Goal: Book appointment/travel/reservation

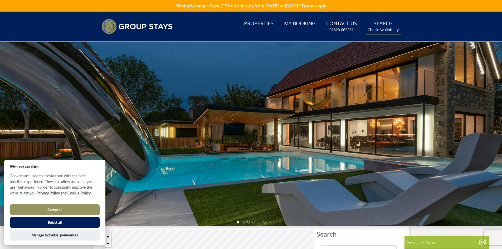
click at [380, 24] on link "Search Check Availability" at bounding box center [382, 26] width 35 height 17
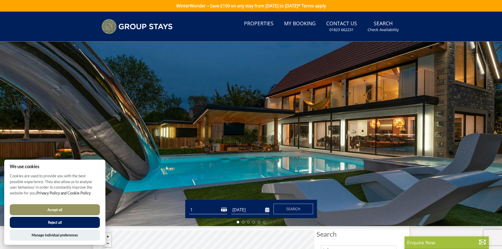
click at [74, 204] on button "Accept all" at bounding box center [55, 209] width 90 height 11
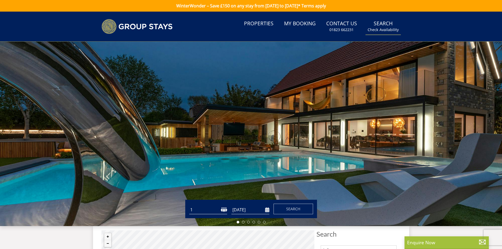
click at [381, 26] on link "Search Check Availability" at bounding box center [382, 26] width 35 height 17
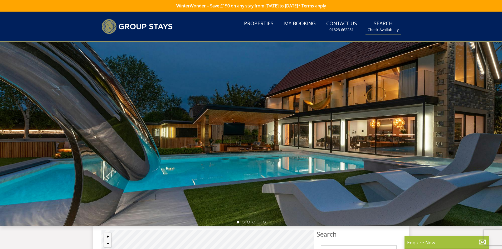
click at [385, 21] on link "Search Check Availability" at bounding box center [382, 26] width 35 height 17
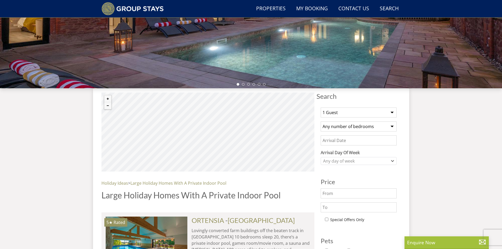
scroll to position [127, 0]
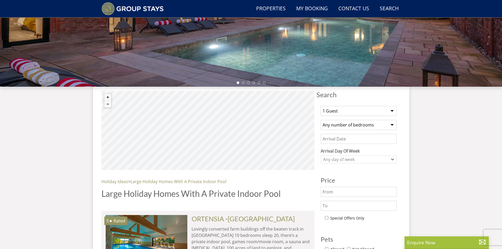
click at [362, 112] on select "1 Guest 2 Guests 3 Guests 4 Guests 5 Guests 6 Guests 7 Guests 8 Guests 9 Guests…" at bounding box center [359, 111] width 76 height 10
select select "16"
click at [321, 106] on select "1 Guest 2 Guests 3 Guests 4 Guests 5 Guests 6 Guests 7 Guests 8 Guests 9 Guests…" at bounding box center [359, 111] width 76 height 10
click at [357, 126] on select "Any number of bedrooms 4 Bedrooms 5 Bedrooms 6 Bedrooms 7 Bedrooms 8 Bedrooms 9…" at bounding box center [359, 125] width 76 height 10
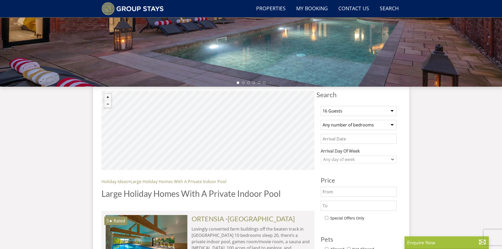
click at [374, 135] on input "Date" at bounding box center [359, 139] width 76 height 10
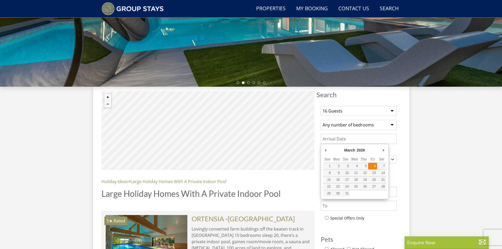
type input "[DATE]"
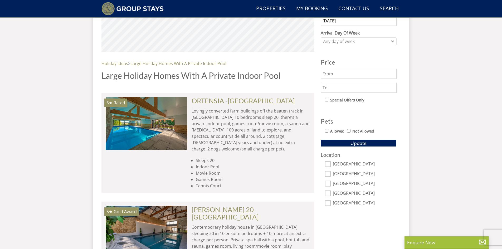
scroll to position [259, 0]
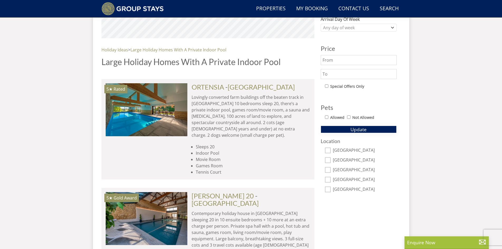
click at [352, 129] on span "Update" at bounding box center [358, 129] width 16 height 6
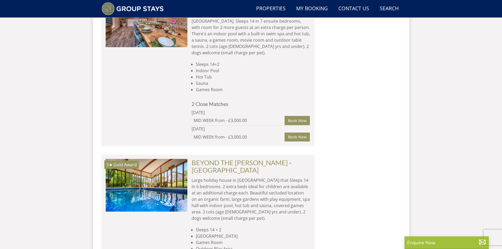
scroll to position [1628, 0]
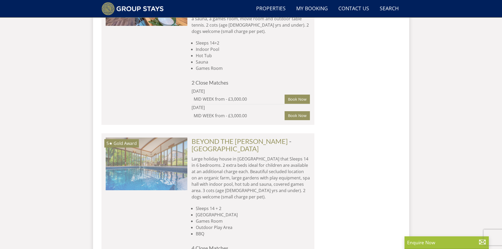
click at [181, 138] on img at bounding box center [147, 164] width 82 height 53
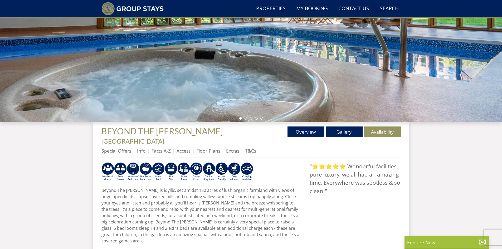
scroll to position [93, 0]
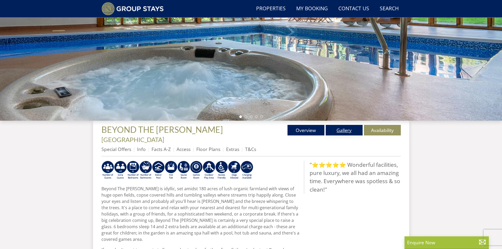
click at [350, 133] on link "Gallery" at bounding box center [344, 130] width 37 height 11
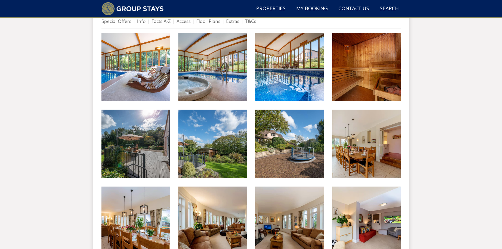
scroll to position [228, 0]
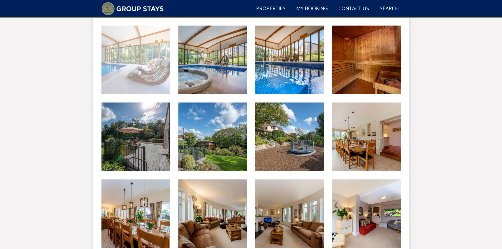
click at [154, 65] on img at bounding box center [135, 60] width 68 height 68
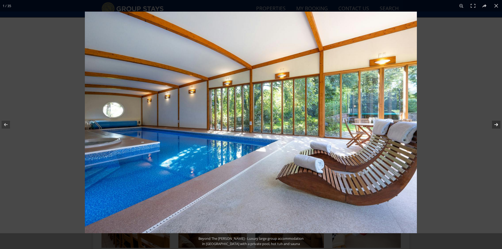
click at [496, 125] on button at bounding box center [492, 124] width 18 height 26
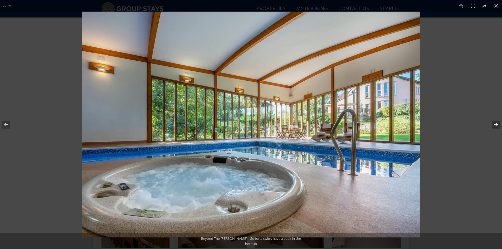
click at [496, 125] on button at bounding box center [492, 124] width 18 height 26
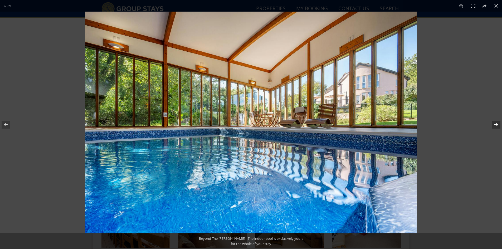
click at [496, 125] on button at bounding box center [492, 124] width 18 height 26
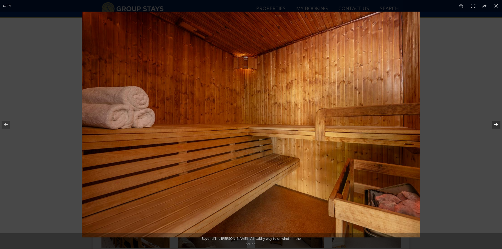
click at [496, 125] on button at bounding box center [492, 124] width 18 height 26
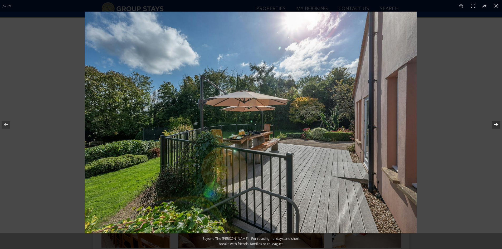
click at [496, 125] on button at bounding box center [492, 124] width 18 height 26
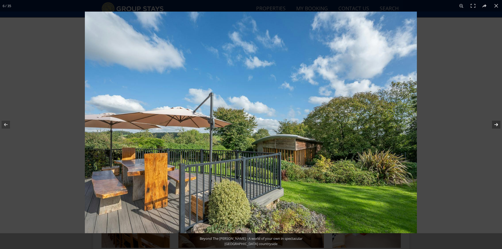
click at [496, 125] on button at bounding box center [492, 124] width 18 height 26
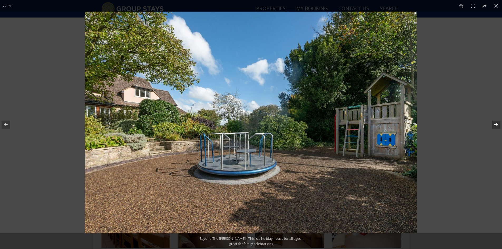
click at [496, 125] on button at bounding box center [492, 124] width 18 height 26
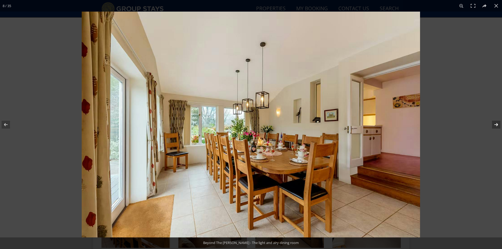
click at [496, 125] on button at bounding box center [492, 124] width 18 height 26
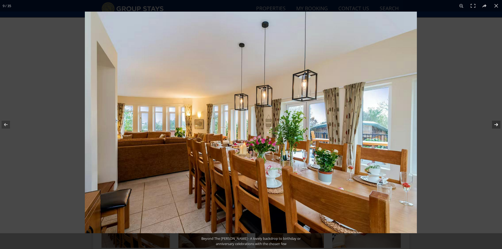
click at [496, 125] on button at bounding box center [492, 124] width 18 height 26
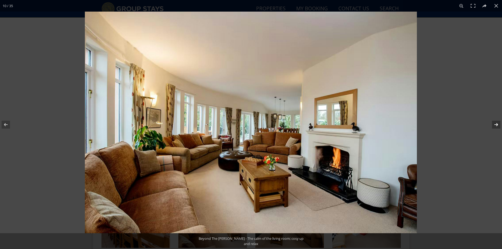
click at [496, 125] on button at bounding box center [492, 124] width 18 height 26
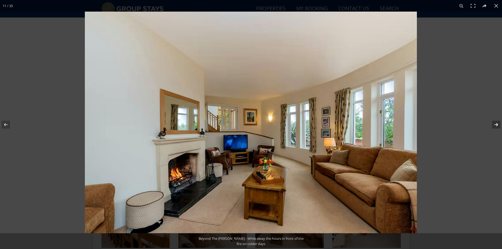
click at [496, 125] on button at bounding box center [492, 124] width 18 height 26
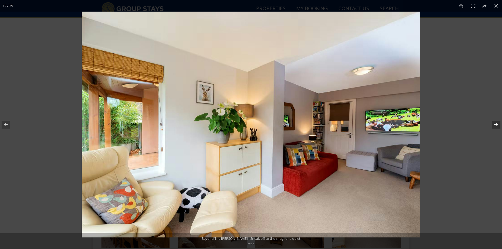
click at [496, 125] on button at bounding box center [492, 124] width 18 height 26
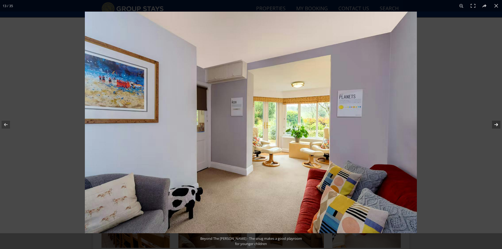
click at [496, 125] on button at bounding box center [492, 124] width 18 height 26
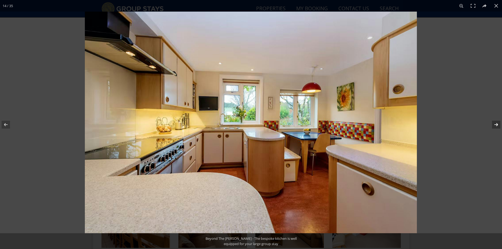
click at [496, 125] on button at bounding box center [492, 124] width 18 height 26
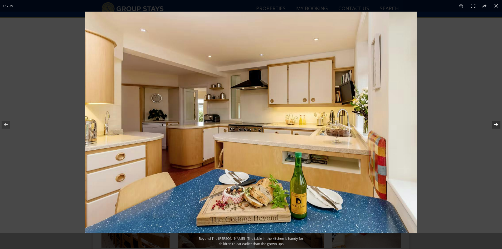
click at [496, 125] on button at bounding box center [492, 124] width 18 height 26
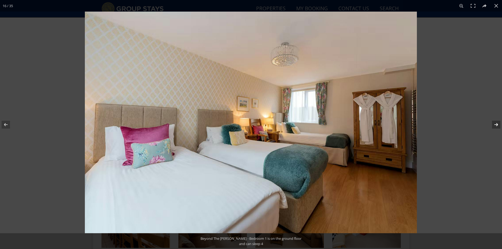
click at [496, 125] on button at bounding box center [492, 124] width 18 height 26
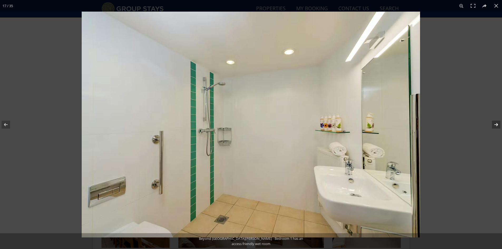
click at [496, 125] on button at bounding box center [492, 124] width 18 height 26
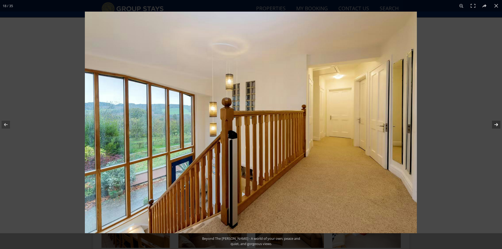
click at [496, 125] on button at bounding box center [492, 124] width 18 height 26
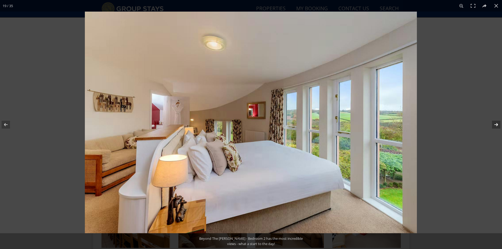
click at [496, 125] on button at bounding box center [492, 124] width 18 height 26
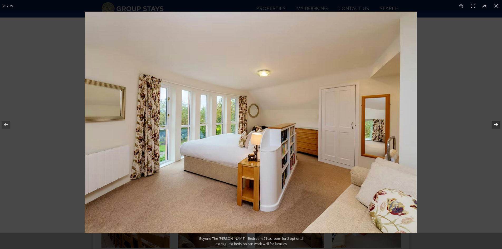
click at [496, 125] on button at bounding box center [492, 124] width 18 height 26
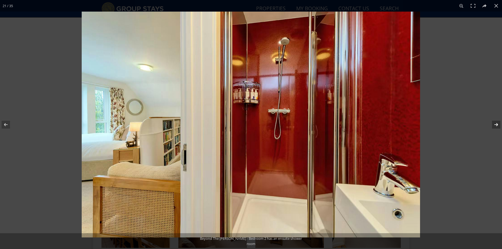
click at [496, 125] on button at bounding box center [492, 124] width 18 height 26
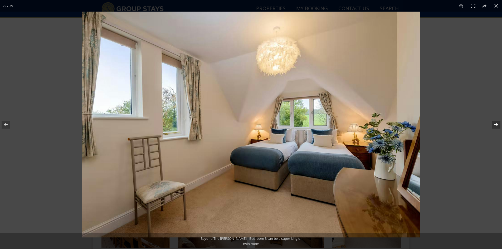
click at [496, 125] on button at bounding box center [492, 124] width 18 height 26
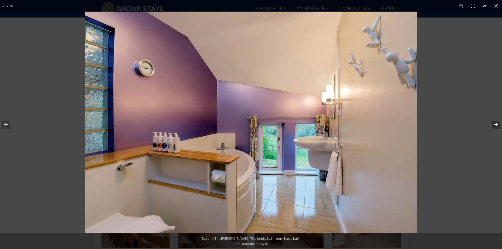
click at [496, 125] on button at bounding box center [492, 124] width 18 height 26
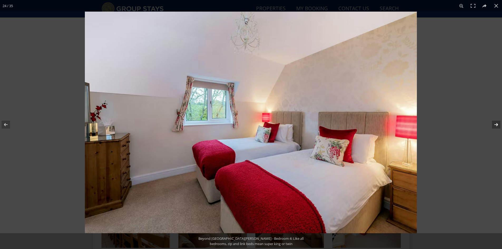
click at [496, 125] on button at bounding box center [492, 124] width 18 height 26
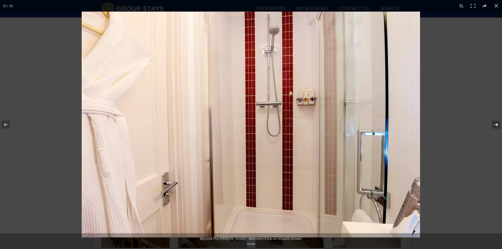
click at [496, 125] on button at bounding box center [492, 124] width 18 height 26
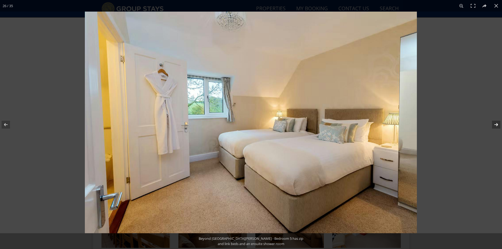
click at [496, 125] on button at bounding box center [492, 124] width 18 height 26
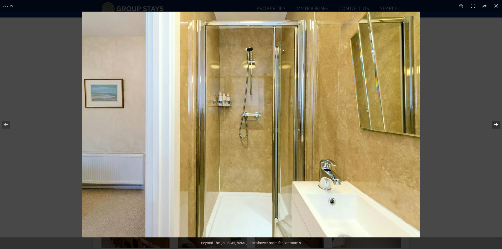
click at [496, 125] on button at bounding box center [492, 124] width 18 height 26
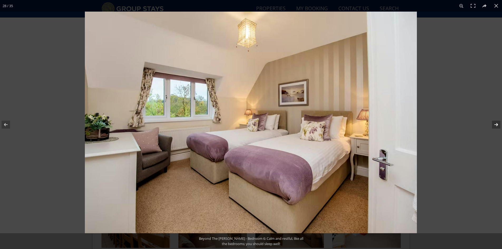
click at [496, 125] on button at bounding box center [492, 124] width 18 height 26
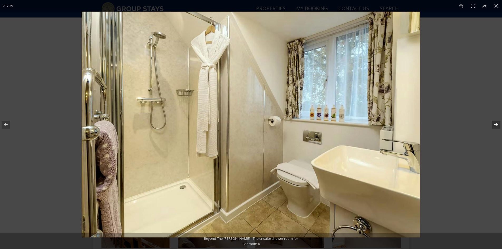
click at [496, 125] on button at bounding box center [492, 124] width 18 height 26
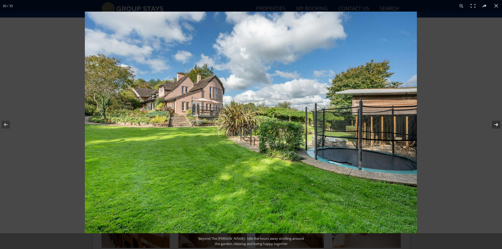
click at [496, 125] on button at bounding box center [492, 124] width 18 height 26
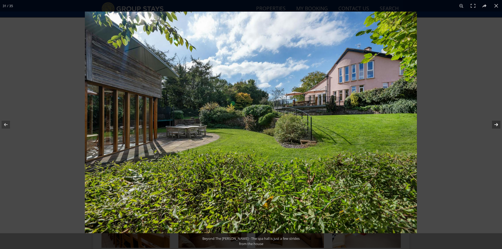
click at [496, 125] on button at bounding box center [492, 124] width 18 height 26
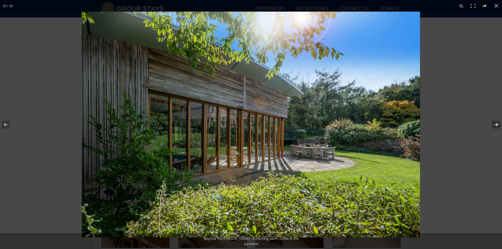
click at [496, 125] on button at bounding box center [492, 124] width 18 height 26
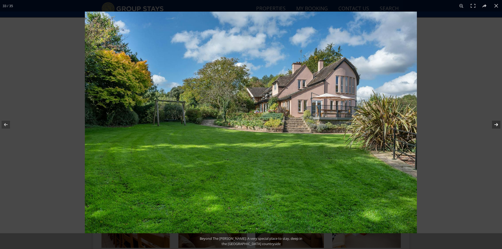
click at [496, 125] on button at bounding box center [492, 124] width 18 height 26
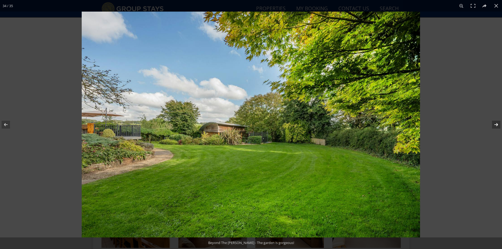
click at [496, 125] on button at bounding box center [492, 124] width 18 height 26
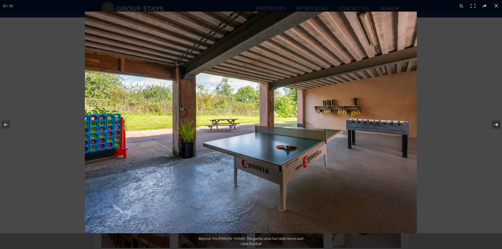
click at [496, 125] on button at bounding box center [492, 124] width 18 height 26
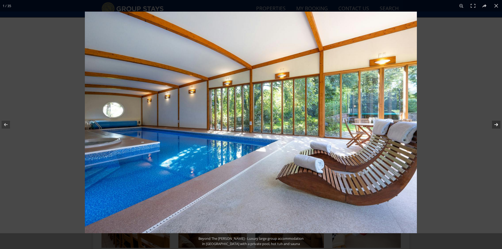
click at [496, 125] on button at bounding box center [492, 124] width 18 height 26
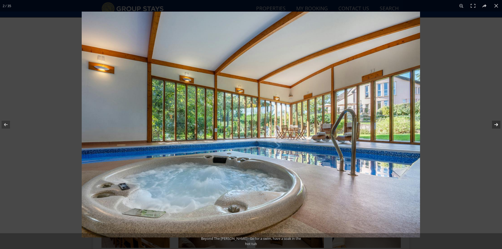
click at [496, 125] on button at bounding box center [492, 124] width 18 height 26
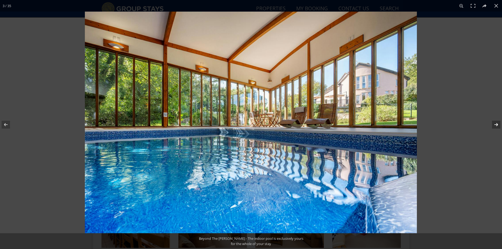
click at [496, 125] on button at bounding box center [492, 124] width 18 height 26
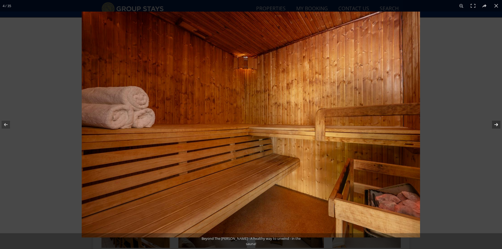
click at [496, 125] on button at bounding box center [492, 124] width 18 height 26
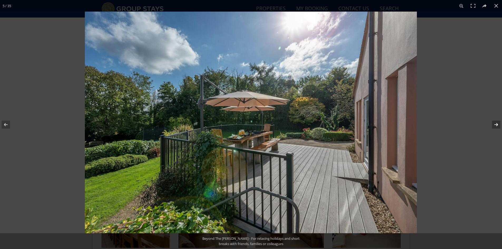
click at [496, 125] on button at bounding box center [492, 124] width 18 height 26
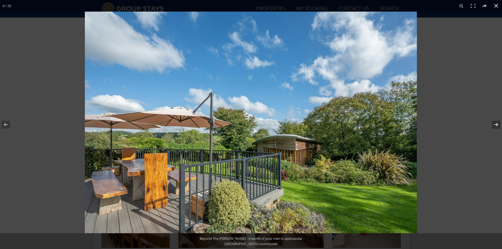
click at [495, 1] on button at bounding box center [496, 6] width 12 height 12
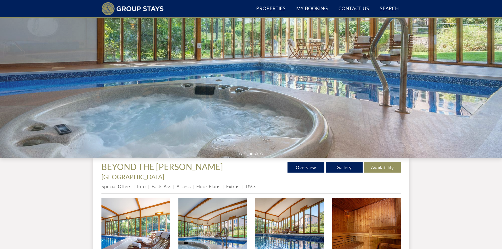
scroll to position [69, 0]
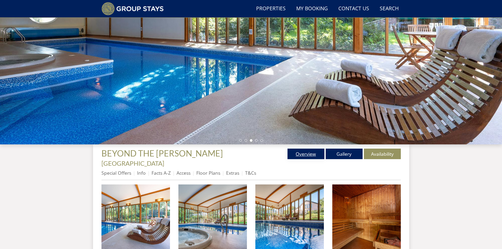
click at [303, 152] on link "Overview" at bounding box center [305, 154] width 37 height 11
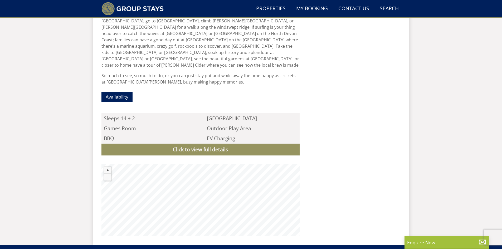
scroll to position [417, 0]
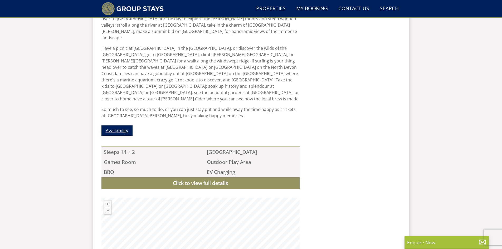
click at [128, 125] on link "Availability" at bounding box center [116, 130] width 31 height 10
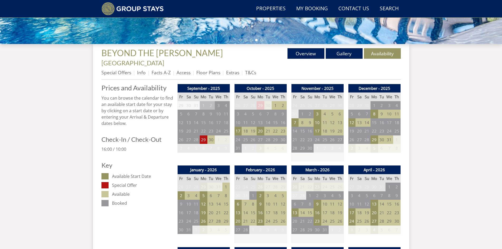
scroll to position [222, 0]
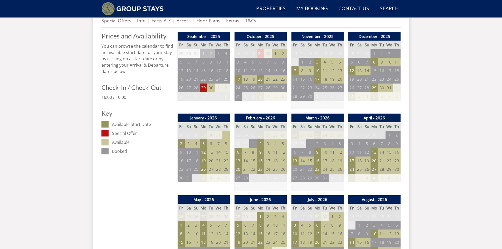
click at [326, 148] on td "10" at bounding box center [324, 152] width 7 height 9
drag, startPoint x: 320, startPoint y: 145, endPoint x: 347, endPoint y: 161, distance: 31.4
click at [353, 156] on td "17" at bounding box center [351, 160] width 7 height 9
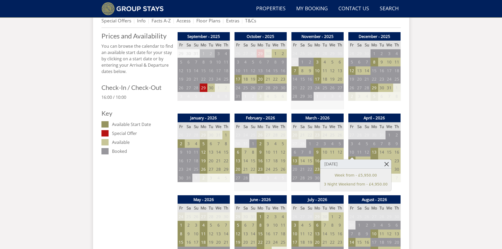
click at [382, 163] on link at bounding box center [386, 163] width 9 height 9
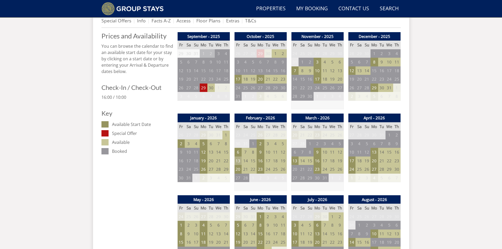
click at [237, 156] on td "13" at bounding box center [237, 160] width 7 height 9
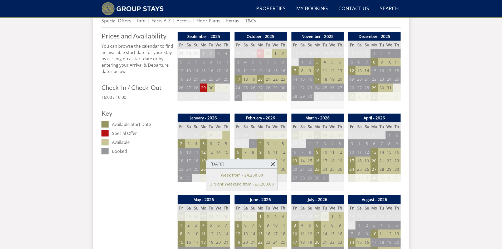
click at [268, 162] on link at bounding box center [272, 163] width 9 height 9
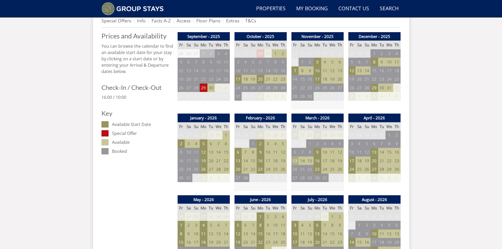
click at [295, 156] on td "13" at bounding box center [294, 160] width 7 height 9
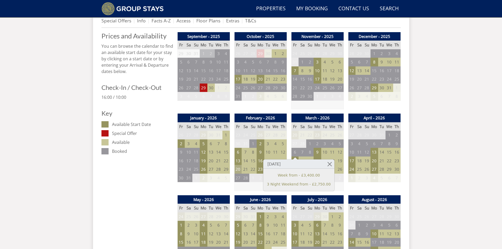
click at [241, 165] on td "20" at bounding box center [237, 169] width 7 height 9
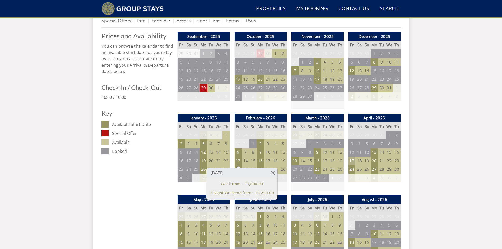
click at [354, 156] on td "17" at bounding box center [351, 160] width 7 height 9
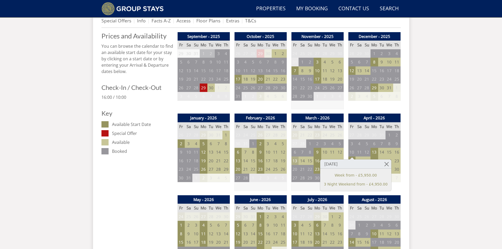
click at [292, 156] on td "13" at bounding box center [294, 160] width 7 height 9
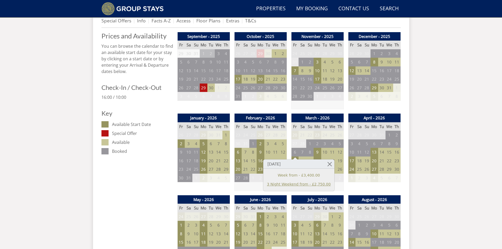
click at [293, 185] on link "3 Night Weekend from - £2,750.00" at bounding box center [299, 184] width 64 height 6
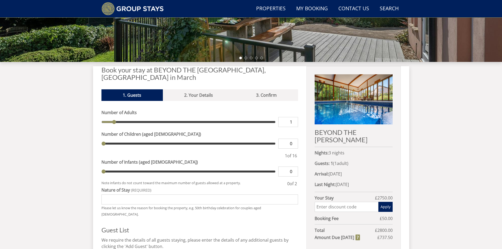
scroll to position [152, 0]
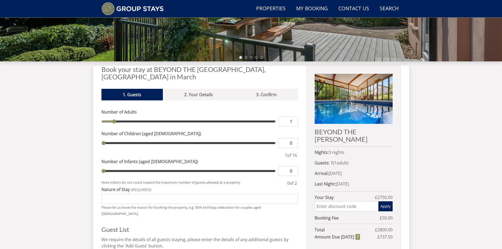
click at [292, 116] on input "1" at bounding box center [288, 121] width 20 height 10
drag, startPoint x: 287, startPoint y: 114, endPoint x: 301, endPoint y: 114, distance: 14.0
click at [301, 114] on div "Book your stay at BEYOND THE [GEOGRAPHIC_DATA], [GEOGRAPHIC_DATA] in March Plea…" at bounding box center [250, 201] width 299 height 271
type input "9"
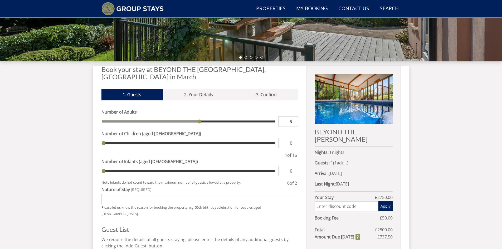
click at [293, 109] on label "Number of Adults" at bounding box center [199, 112] width 197 height 6
click at [293, 116] on input "9" at bounding box center [288, 121] width 20 height 10
click at [291, 138] on input "0" at bounding box center [288, 143] width 20 height 10
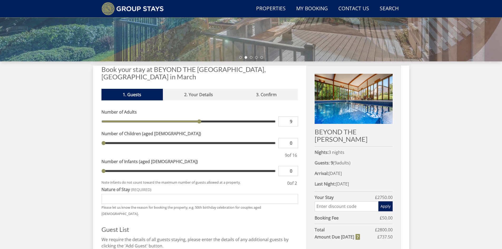
click at [291, 138] on input "0" at bounding box center [288, 143] width 20 height 10
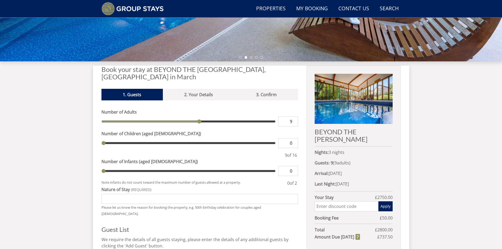
drag, startPoint x: 288, startPoint y: 136, endPoint x: 304, endPoint y: 136, distance: 16.3
click at [304, 136] on div "Book your stay at BEYOND THE [GEOGRAPHIC_DATA], [GEOGRAPHIC_DATA] in March Plea…" at bounding box center [250, 201] width 299 height 271
type input "7"
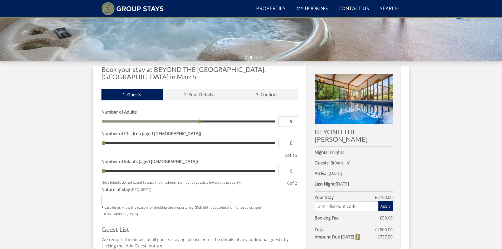
type input "6"
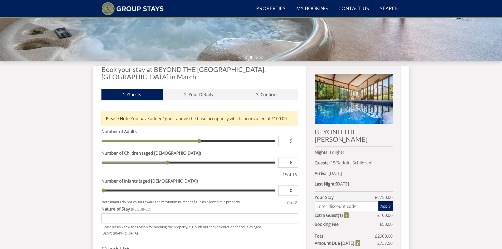
click at [430, 147] on div "Search Menu Properties My Booking Contact Us [PHONE_NUMBER] Search Check Availa…" at bounding box center [251, 111] width 502 height 505
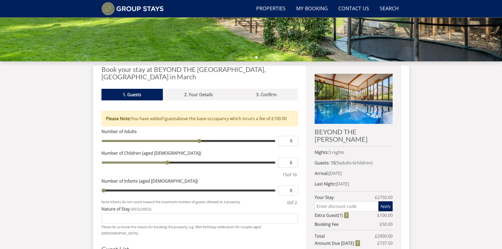
drag, startPoint x: 286, startPoint y: 183, endPoint x: 305, endPoint y: 182, distance: 18.2
click at [305, 182] on div "Book your stay at BEYOND THE [GEOGRAPHIC_DATA], [GEOGRAPHIC_DATA] in March Plea…" at bounding box center [250, 211] width 299 height 291
type input "1"
click at [415, 173] on div "Search Menu Properties My Booking Contact Us [PHONE_NUMBER] Search Check Availa…" at bounding box center [251, 111] width 502 height 505
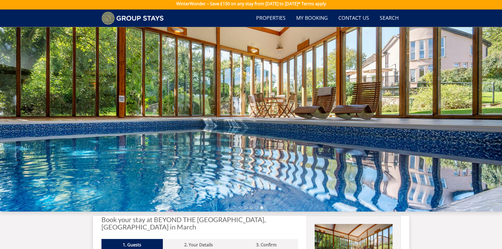
scroll to position [0, 0]
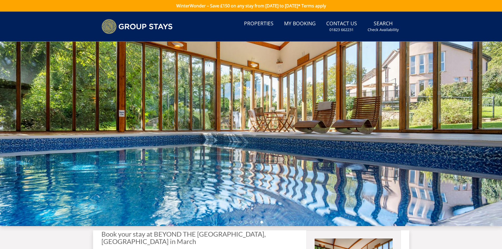
click at [65, 149] on div at bounding box center [251, 134] width 502 height 184
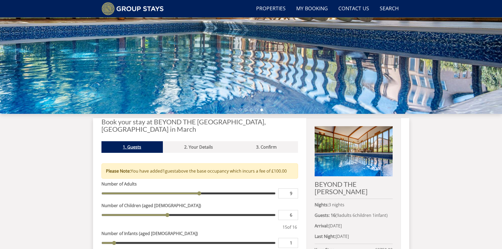
scroll to position [101, 0]
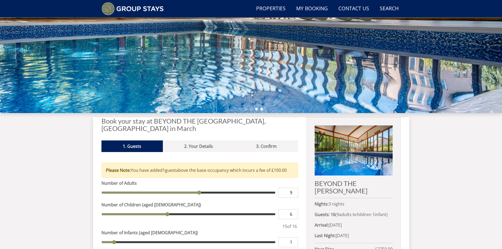
click at [256, 109] on li at bounding box center [256, 109] width 3 height 3
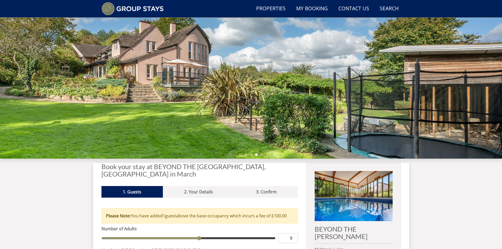
scroll to position [48, 0]
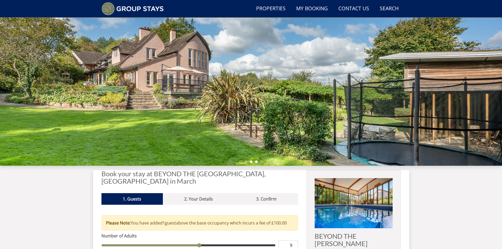
click at [250, 161] on li at bounding box center [251, 161] width 3 height 3
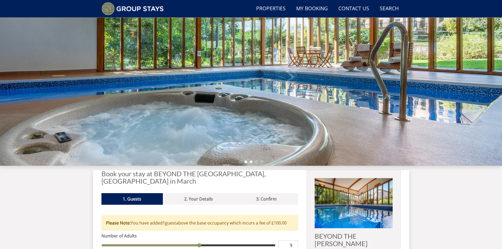
click at [245, 162] on li at bounding box center [245, 161] width 3 height 3
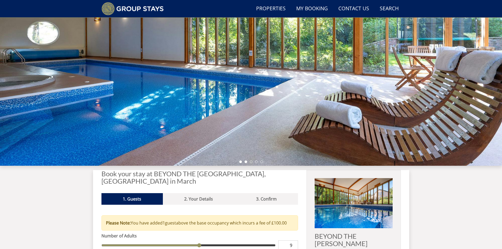
click at [240, 162] on li at bounding box center [240, 161] width 3 height 3
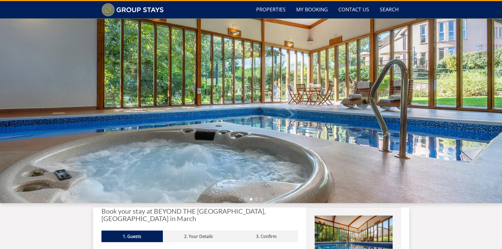
scroll to position [0, 0]
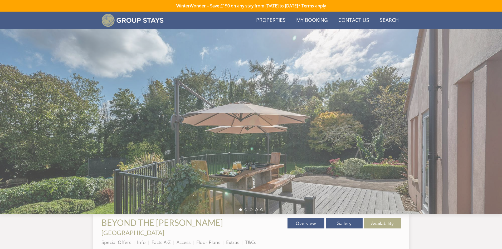
scroll to position [222, 0]
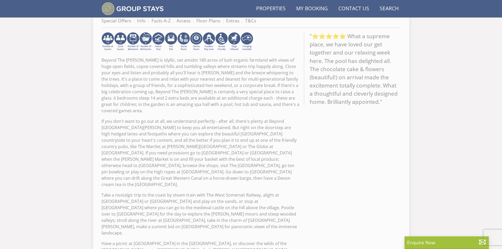
scroll to position [417, 0]
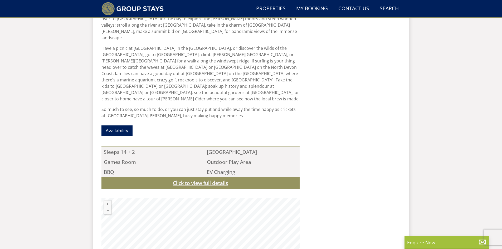
click at [170, 177] on link "Click to view full details" at bounding box center [200, 183] width 198 height 12
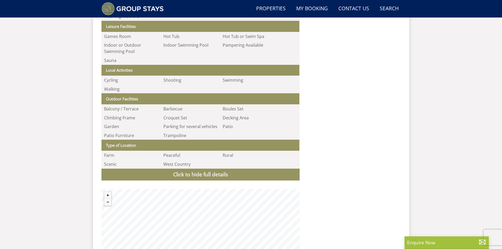
scroll to position [865, 0]
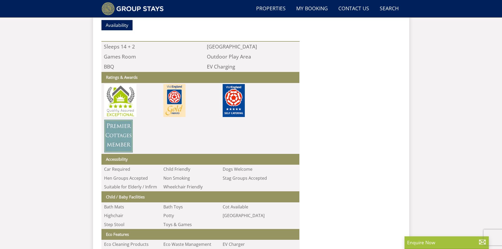
scroll to position [69, 0]
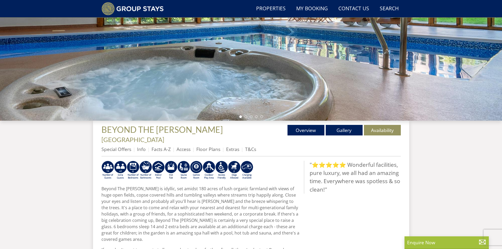
select select "16"
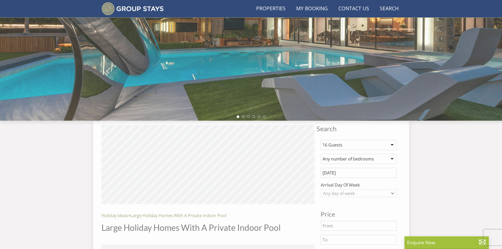
scroll to position [1628, 0]
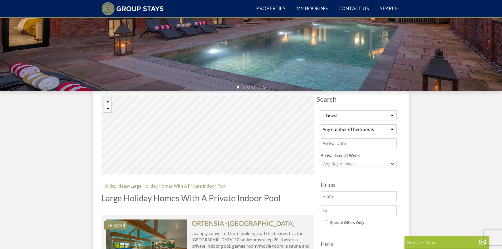
scroll to position [172, 0]
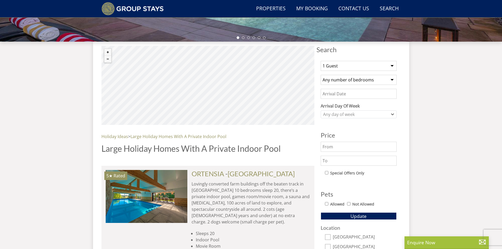
click at [358, 69] on select "1 Guest 2 Guests 3 Guests 4 Guests 5 Guests 6 Guests 7 Guests 8 Guests 9 Guests…" at bounding box center [359, 66] width 76 height 10
select select "16"
click at [321, 61] on select "1 Guest 2 Guests 3 Guests 4 Guests 5 Guests 6 Guests 7 Guests 8 Guests 9 Guests…" at bounding box center [359, 66] width 76 height 10
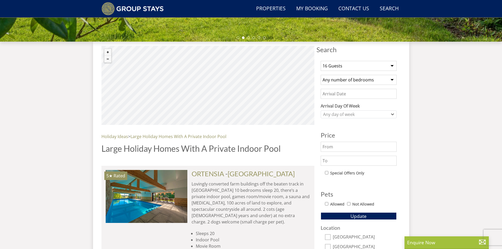
click at [353, 84] on select "Any number of bedrooms 4 Bedrooms 5 Bedrooms 6 Bedrooms 7 Bedrooms 8 Bedrooms 9…" at bounding box center [359, 80] width 76 height 10
select select "8"
click at [321, 75] on select "Any number of bedrooms 4 Bedrooms 5 Bedrooms 6 Bedrooms 7 Bedrooms 8 Bedrooms 9…" at bounding box center [359, 80] width 76 height 10
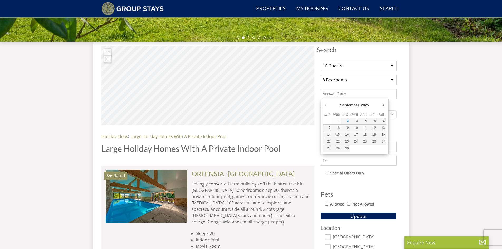
click at [345, 95] on input "Date" at bounding box center [359, 94] width 76 height 10
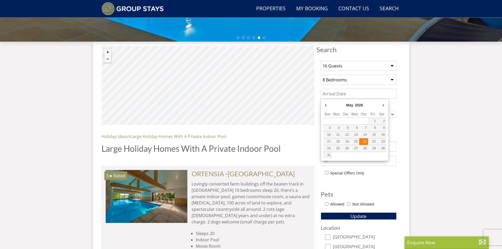
type input "21/05/2026"
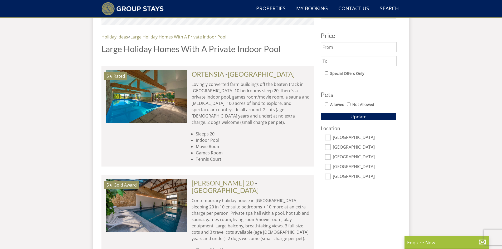
scroll to position [277, 0]
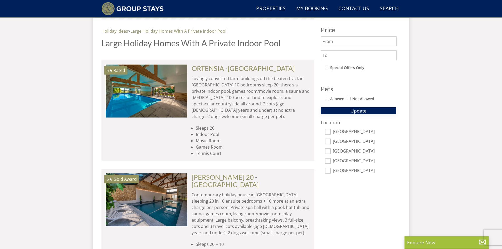
click at [341, 112] on button "Update" at bounding box center [359, 110] width 76 height 7
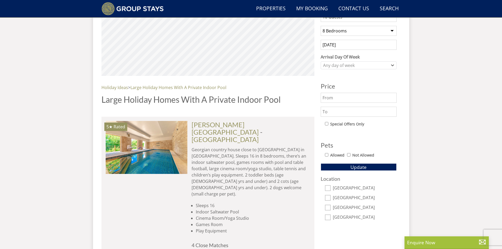
scroll to position [251, 0]
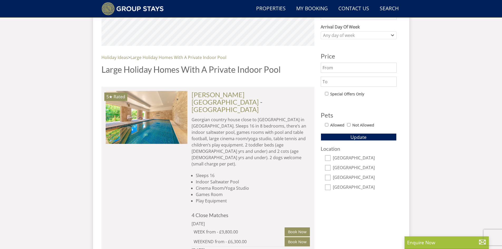
click at [351, 68] on input "text" at bounding box center [359, 68] width 76 height 10
click at [343, 80] on input "text" at bounding box center [359, 82] width 76 height 10
click at [348, 134] on button "Update" at bounding box center [359, 136] width 76 height 7
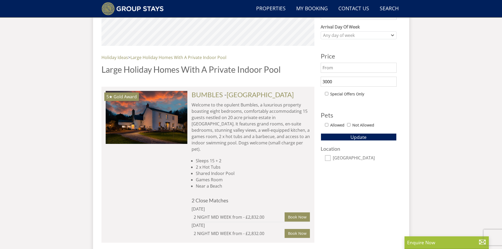
drag, startPoint x: 339, startPoint y: 84, endPoint x: 292, endPoint y: 84, distance: 47.2
click at [292, 84] on div "Search Search 1 Guest 2 Guests 3 Guests 4 Guests 5 Guests 6 Guests 7 Guests 8 G…" at bounding box center [250, 109] width 299 height 284
click at [328, 134] on button "Update" at bounding box center [359, 136] width 76 height 7
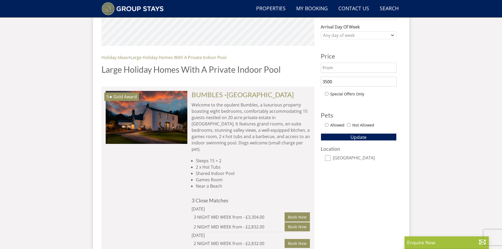
drag, startPoint x: 311, startPoint y: 84, endPoint x: 287, endPoint y: 89, distance: 24.3
click at [287, 89] on div "Search Search 1 Guest 2 Guests 3 Guests 4 Guests 5 Guests 6 Guests 7 Guests 8 G…" at bounding box center [250, 114] width 299 height 294
type input "4000"
click at [353, 139] on span "Update" at bounding box center [358, 137] width 16 height 6
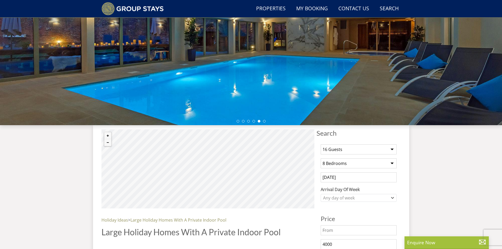
scroll to position [40, 0]
